Goal: Task Accomplishment & Management: Manage account settings

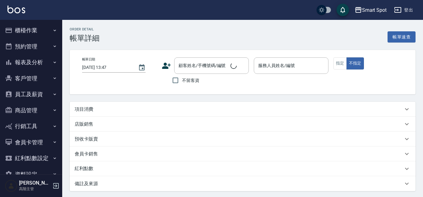
type input "2025/10/03 15:30"
type input "Autumn秋天-A"
type input "３位剪"
click at [140, 69] on icon "Choose date, selected date is 2025-10-04" at bounding box center [141, 67] width 7 height 7
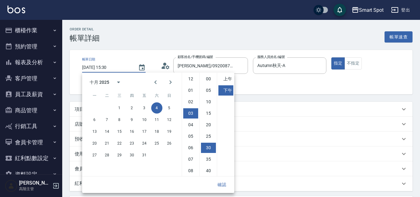
type input "[DATE] 15:30"
type input "[PERSON_NAME]/0920087208/"
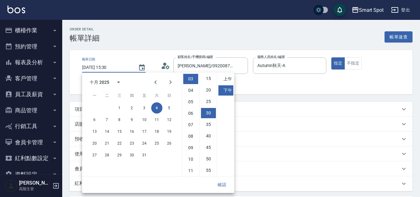
drag, startPoint x: 0, startPoint y: 0, endPoint x: 223, endPoint y: 185, distance: 289.8
click at [223, 185] on button "確認" at bounding box center [222, 184] width 20 height 11
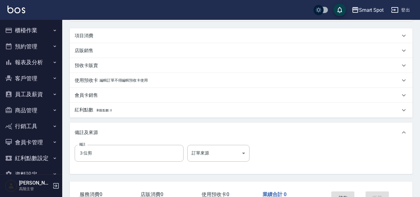
scroll to position [118, 0]
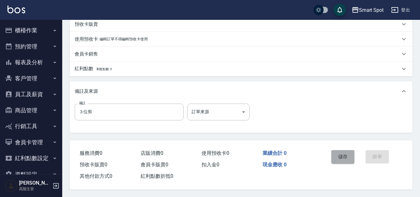
drag, startPoint x: 223, startPoint y: 185, endPoint x: 338, endPoint y: 156, distance: 118.1
click at [338, 156] on button "儲存" at bounding box center [342, 156] width 23 height 13
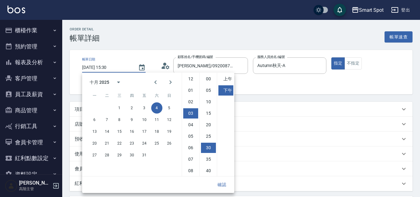
scroll to position [35, 0]
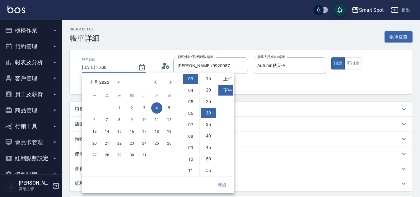
click at [225, 186] on button "確認" at bounding box center [222, 184] width 20 height 11
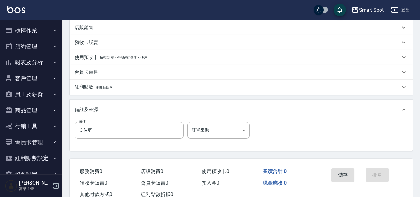
scroll to position [118, 0]
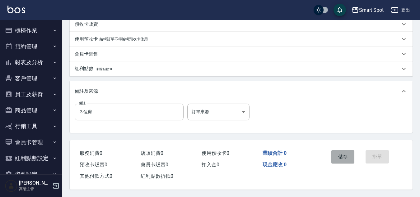
click at [340, 154] on button "儲存" at bounding box center [342, 156] width 23 height 13
